Goal: Navigation & Orientation: Understand site structure

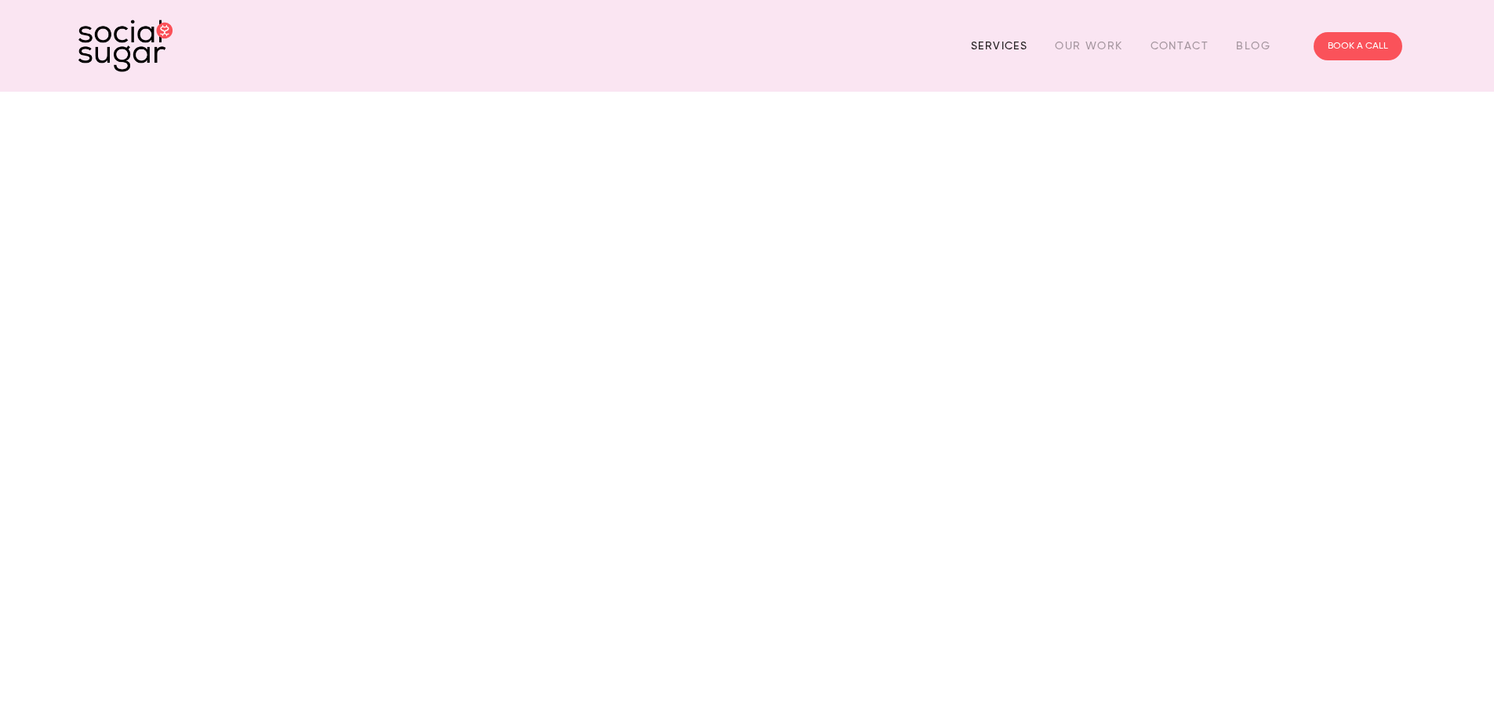
click at [1005, 44] on link "Services" at bounding box center [999, 46] width 56 height 24
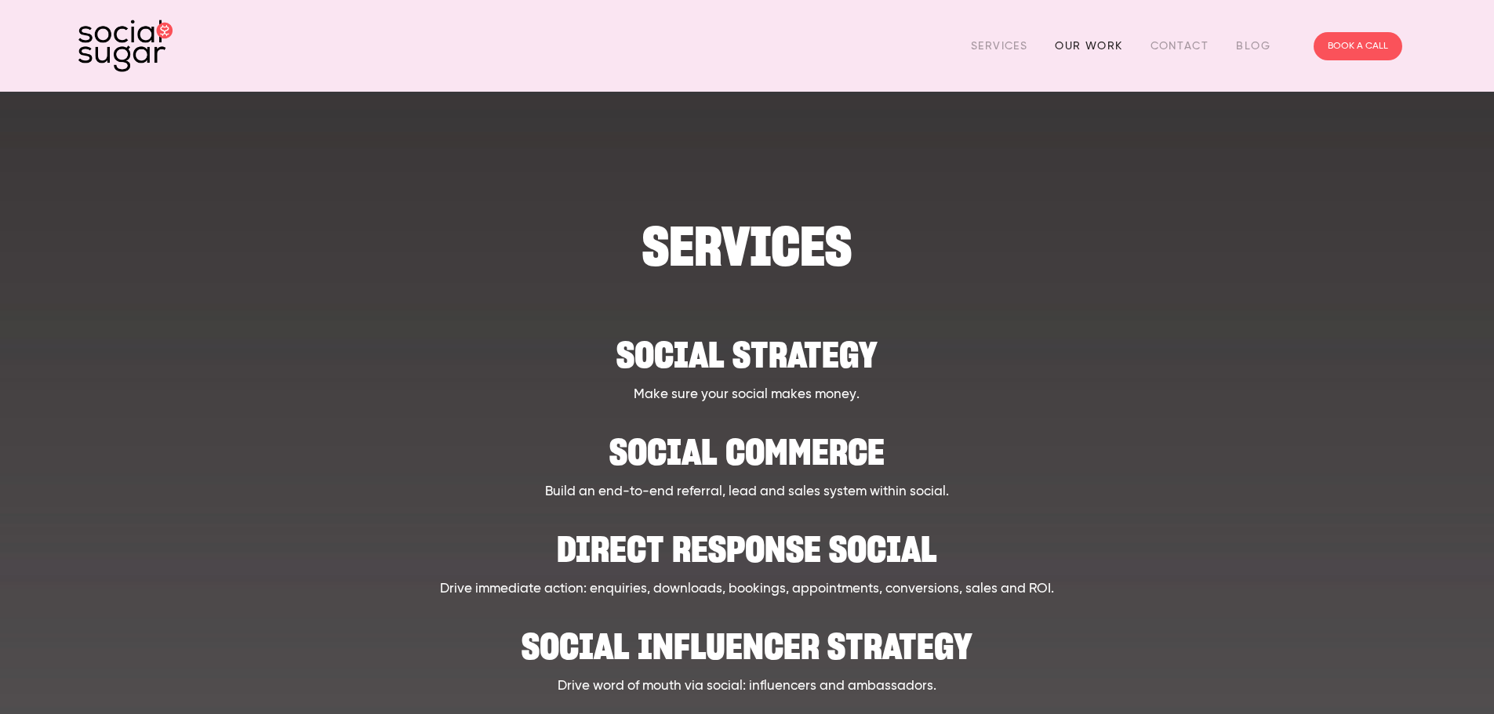
click at [1066, 43] on link "Our Work" at bounding box center [1088, 46] width 67 height 24
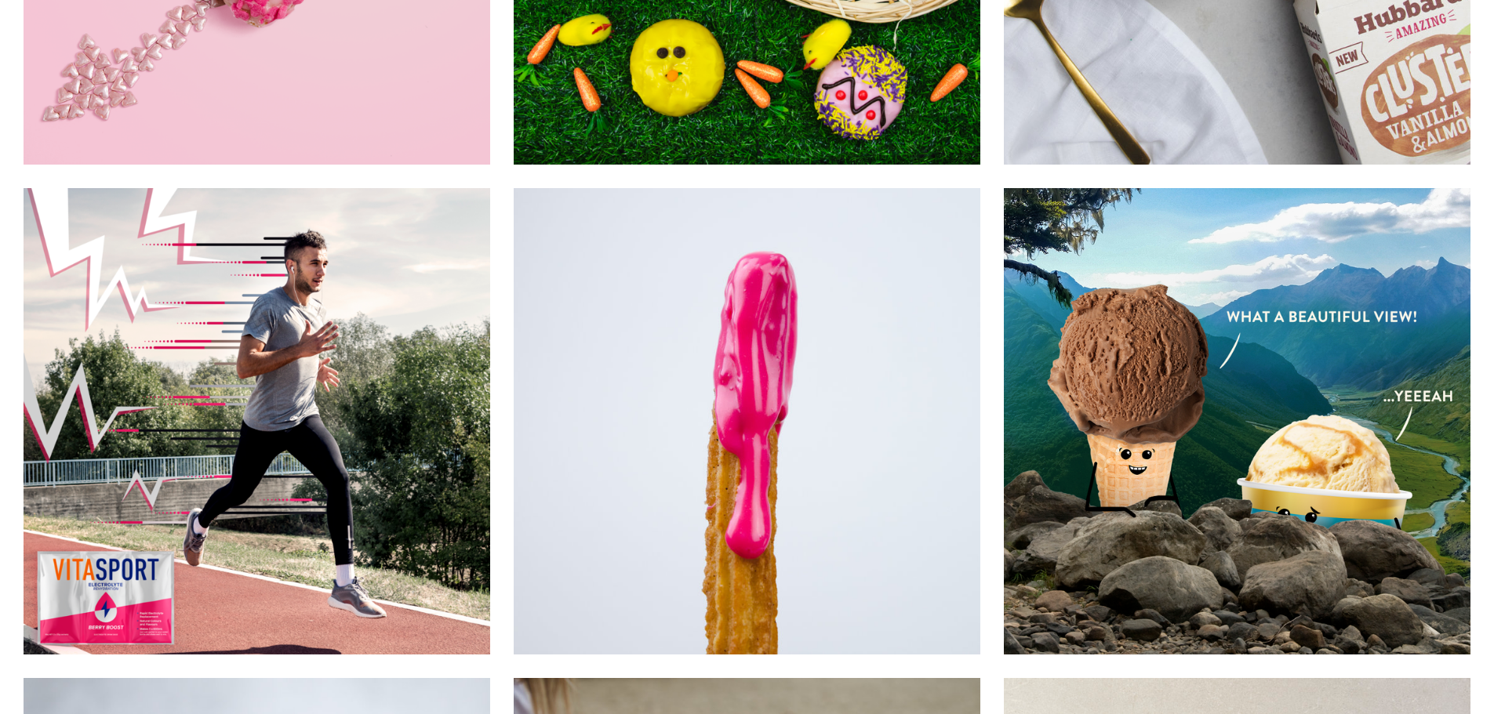
scroll to position [9488, 0]
